Goal: Obtain resource: Obtain resource

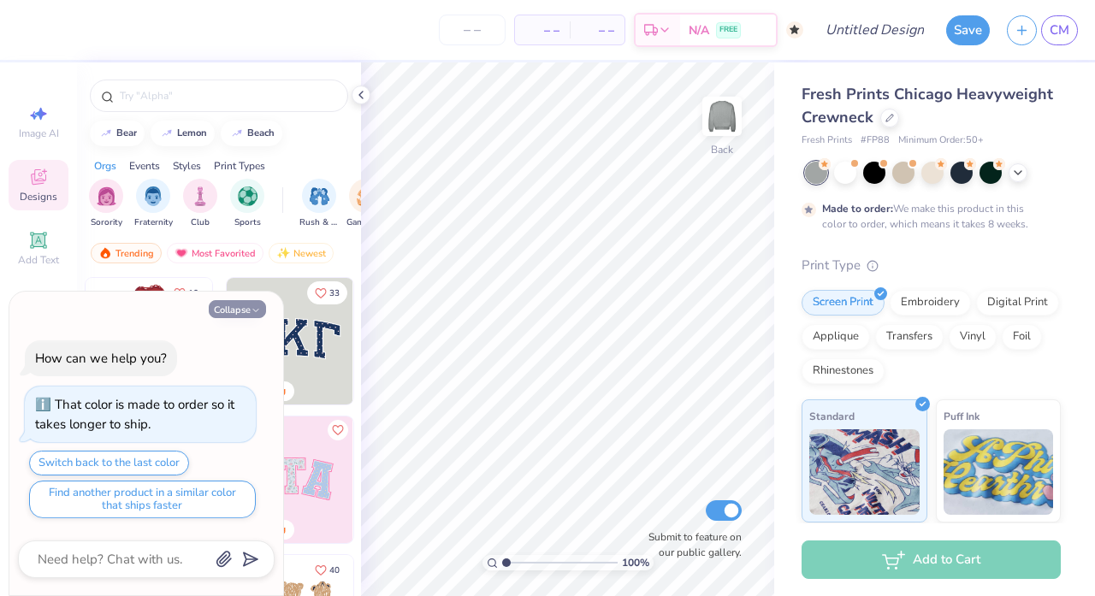
click at [252, 309] on icon "button" at bounding box center [256, 310] width 10 height 10
type textarea "x"
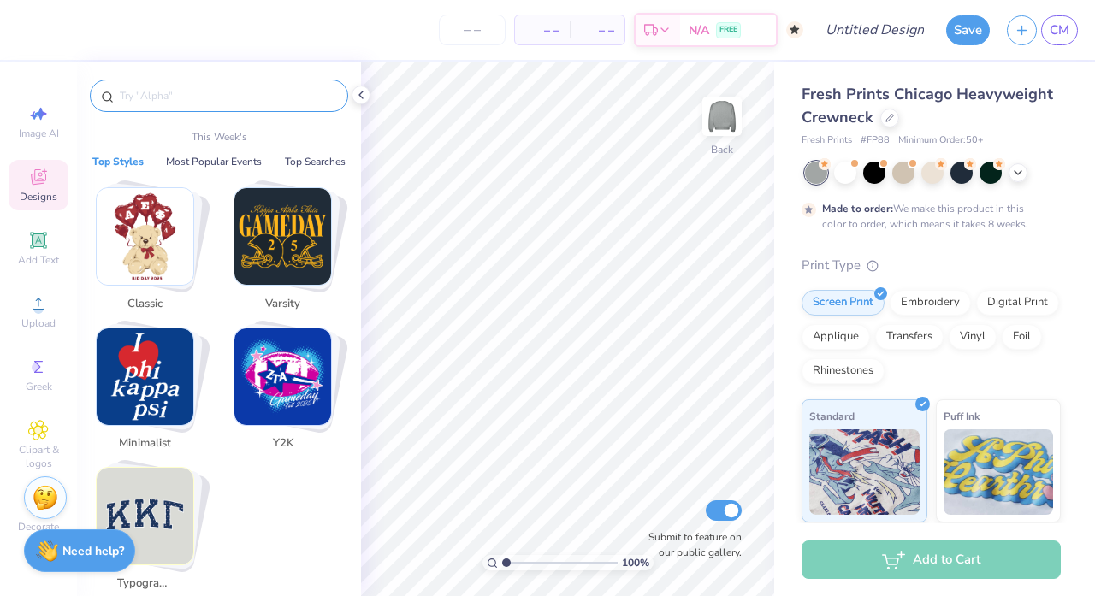
click at [222, 92] on input "text" at bounding box center [227, 95] width 219 height 17
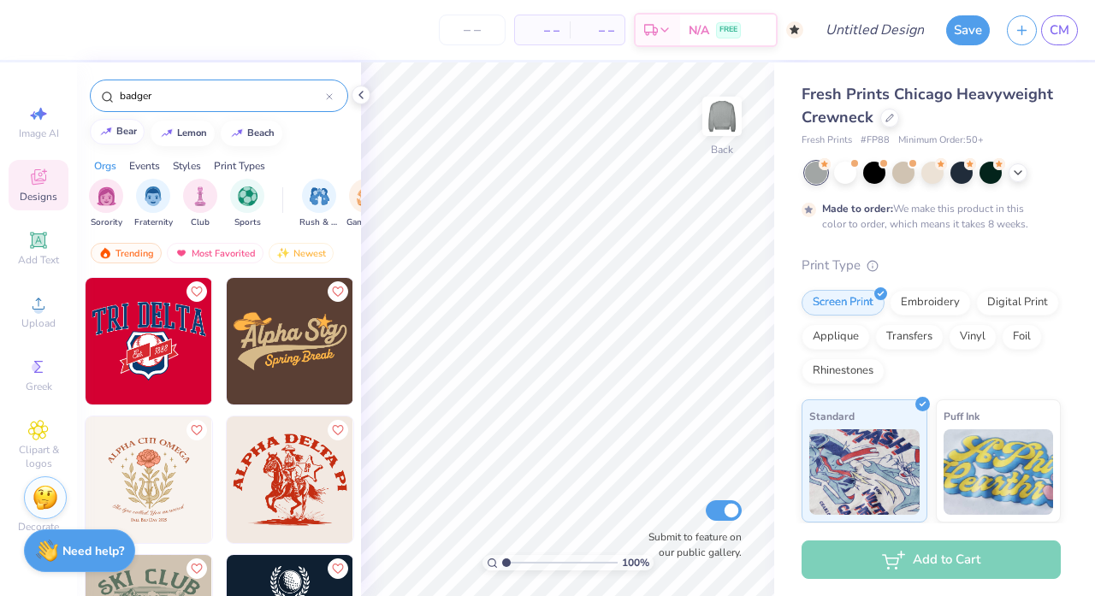
click at [131, 131] on div "bear" at bounding box center [126, 131] width 21 height 9
type input "bear"
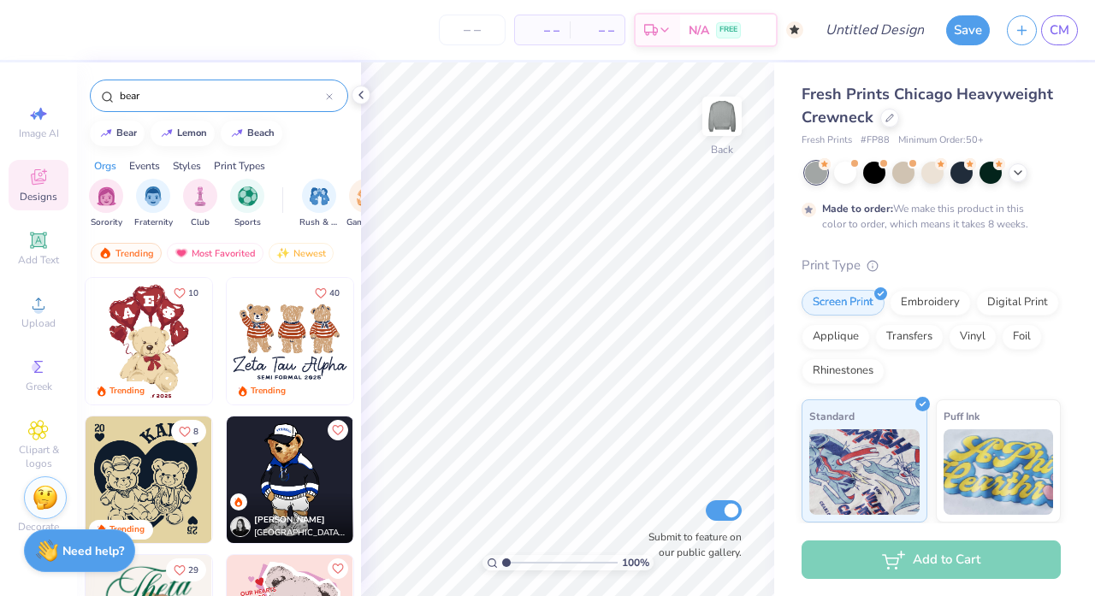
click at [322, 103] on input "bear" at bounding box center [222, 95] width 208 height 17
click at [328, 95] on icon at bounding box center [329, 96] width 7 height 7
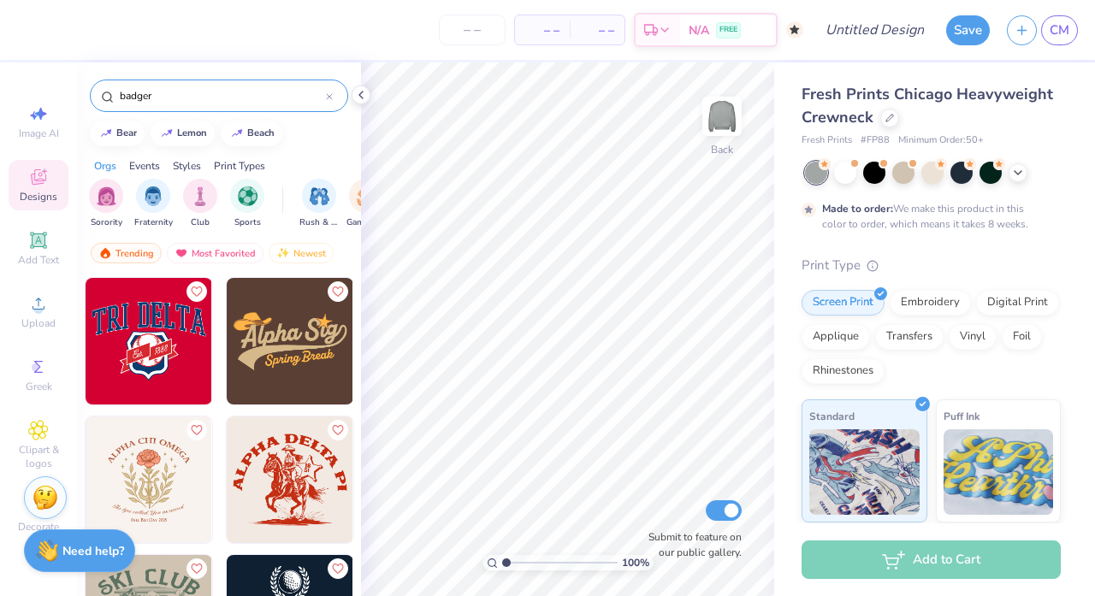
type input "badger"
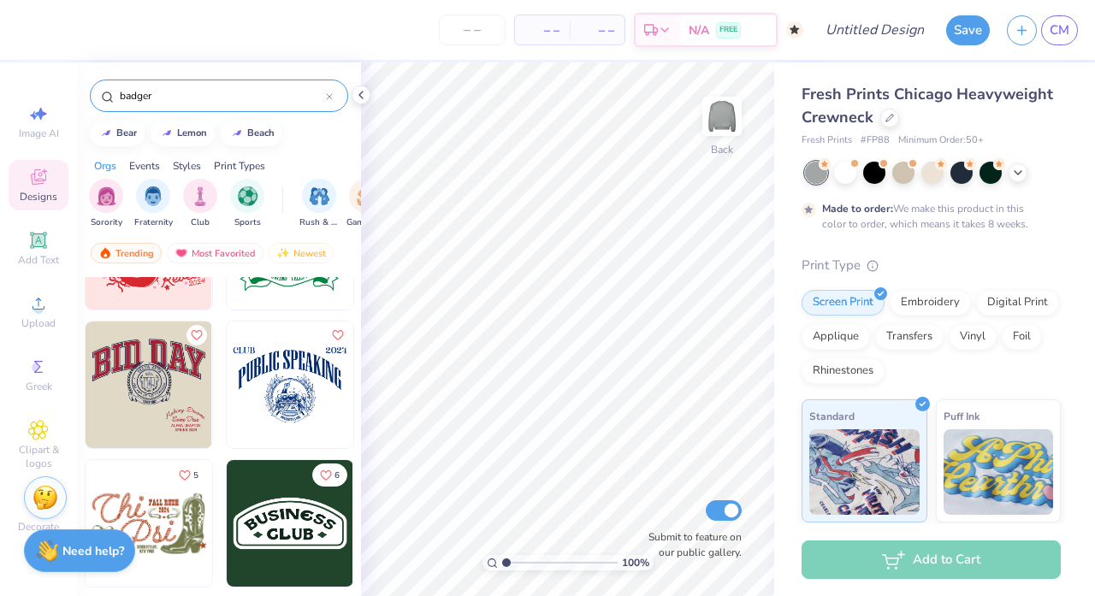
scroll to position [927, 0]
click at [40, 440] on div "Clipart & logos" at bounding box center [39, 445] width 60 height 64
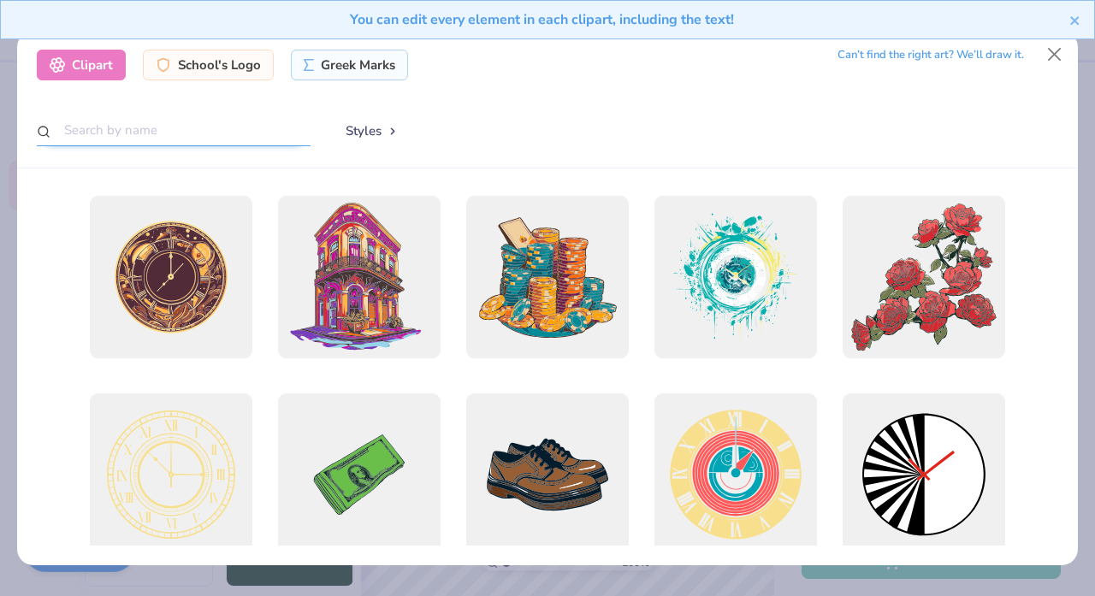
click at [208, 131] on input "text" at bounding box center [174, 131] width 274 height 32
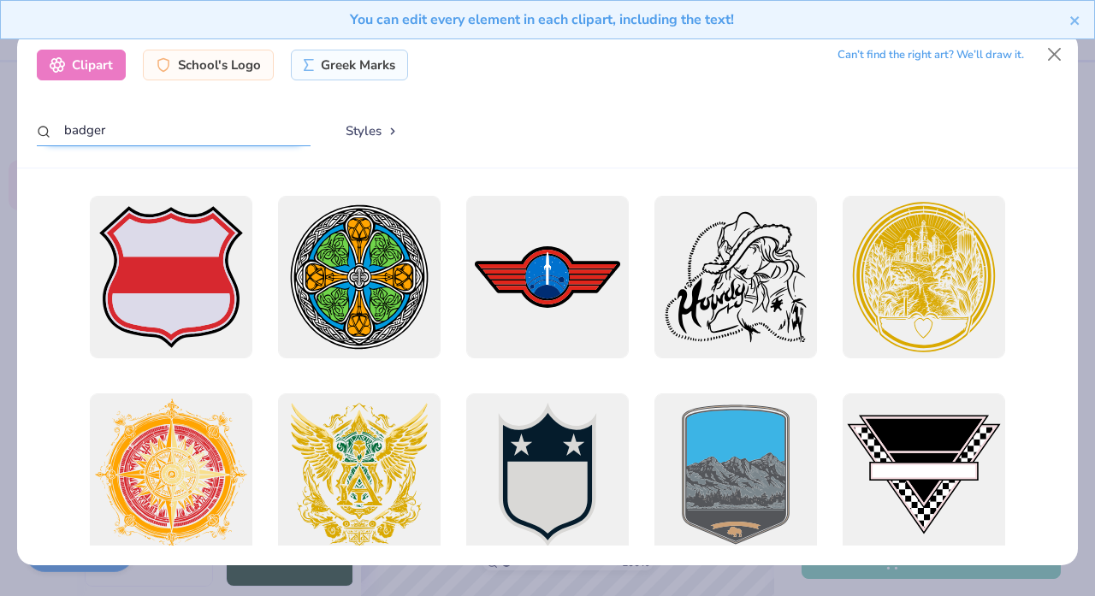
scroll to position [0, 0]
type input "badger"
click at [226, 63] on div "School's Logo" at bounding box center [208, 62] width 131 height 31
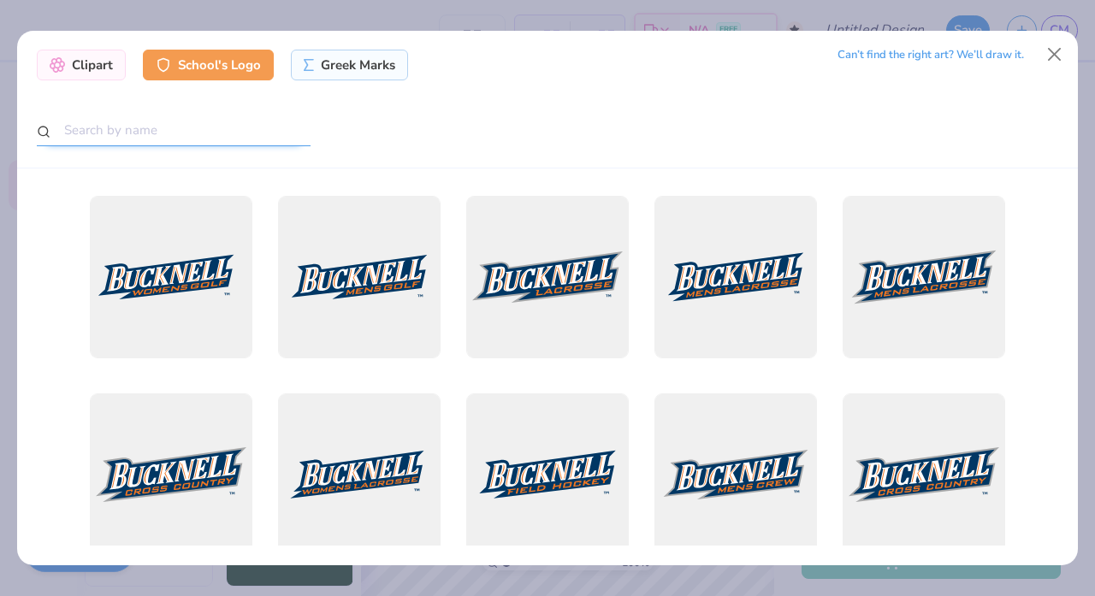
click at [211, 115] on input "text" at bounding box center [174, 131] width 274 height 32
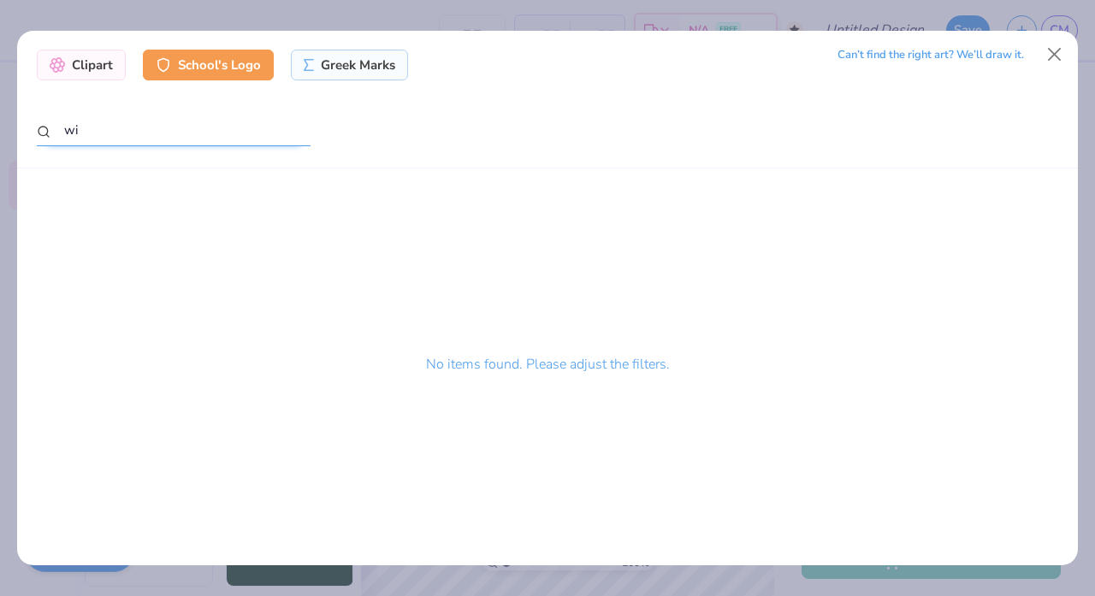
type input "w"
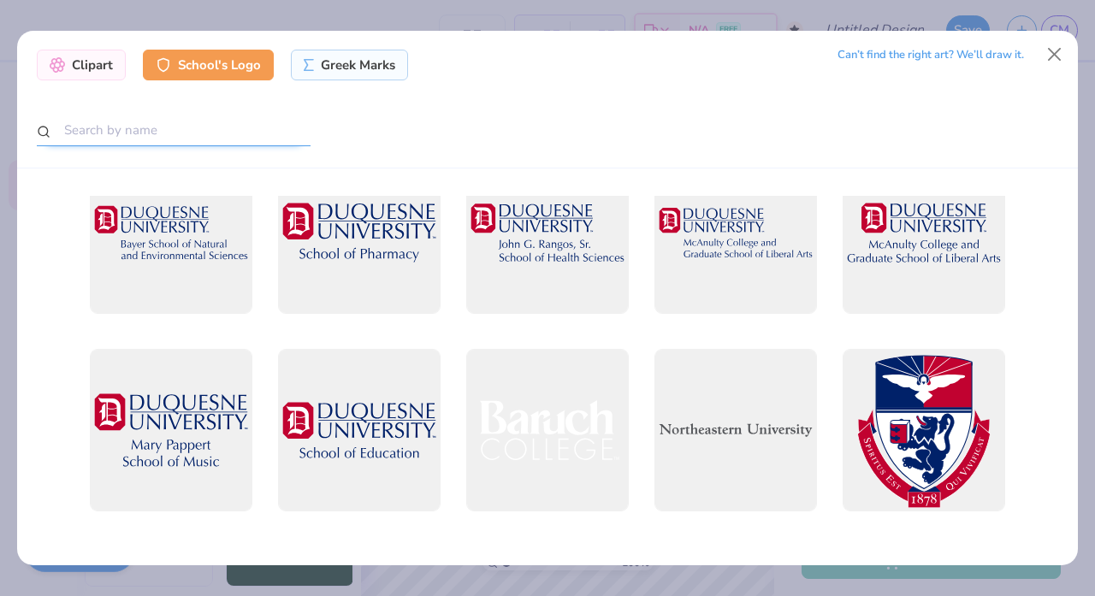
scroll to position [39160, 0]
